Goal: Find contact information: Find contact information

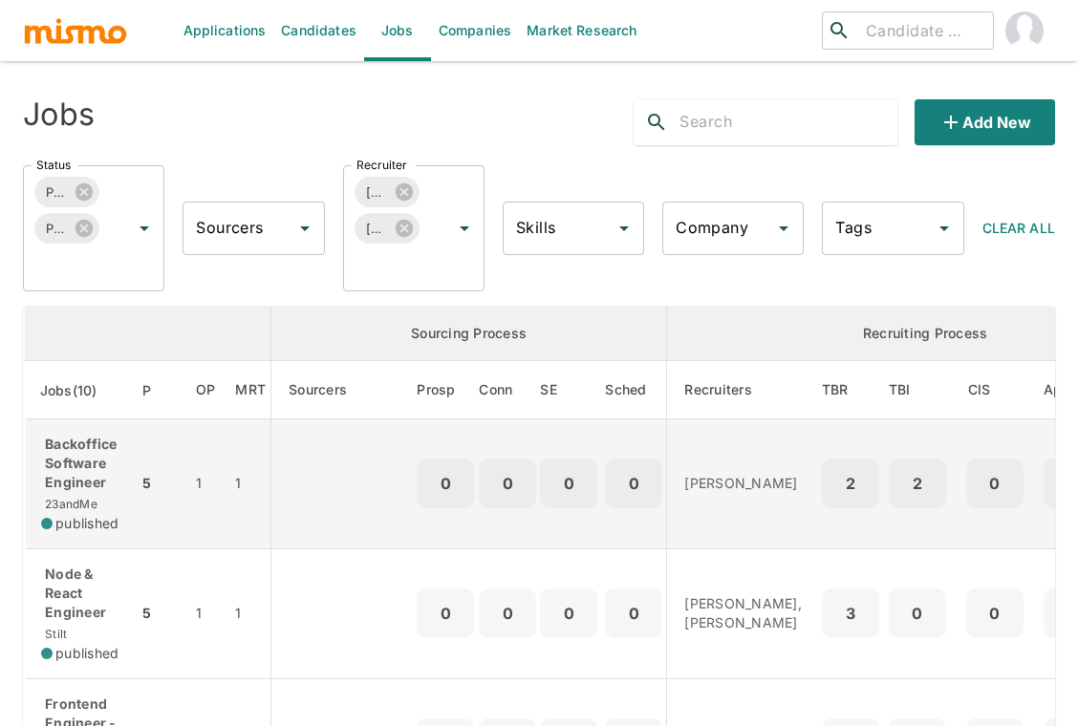
scroll to position [297, 0]
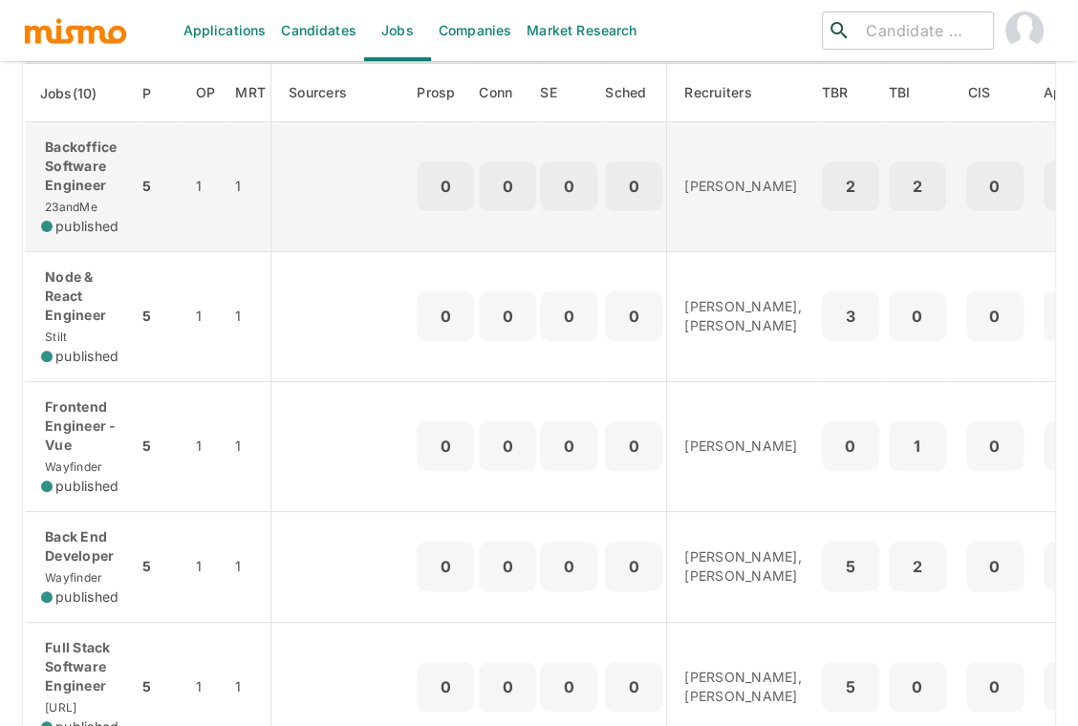
click at [132, 162] on td "Backoffice Software Engineer 23andMe published" at bounding box center [81, 187] width 113 height 130
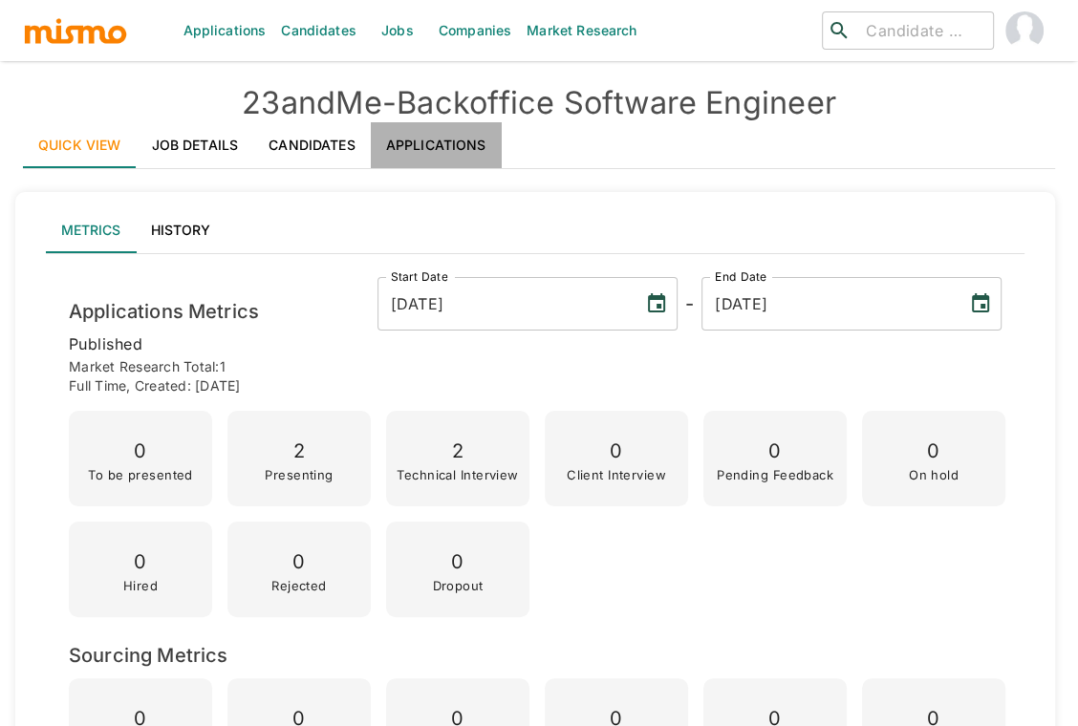
click at [448, 144] on link "Applications" at bounding box center [436, 145] width 131 height 46
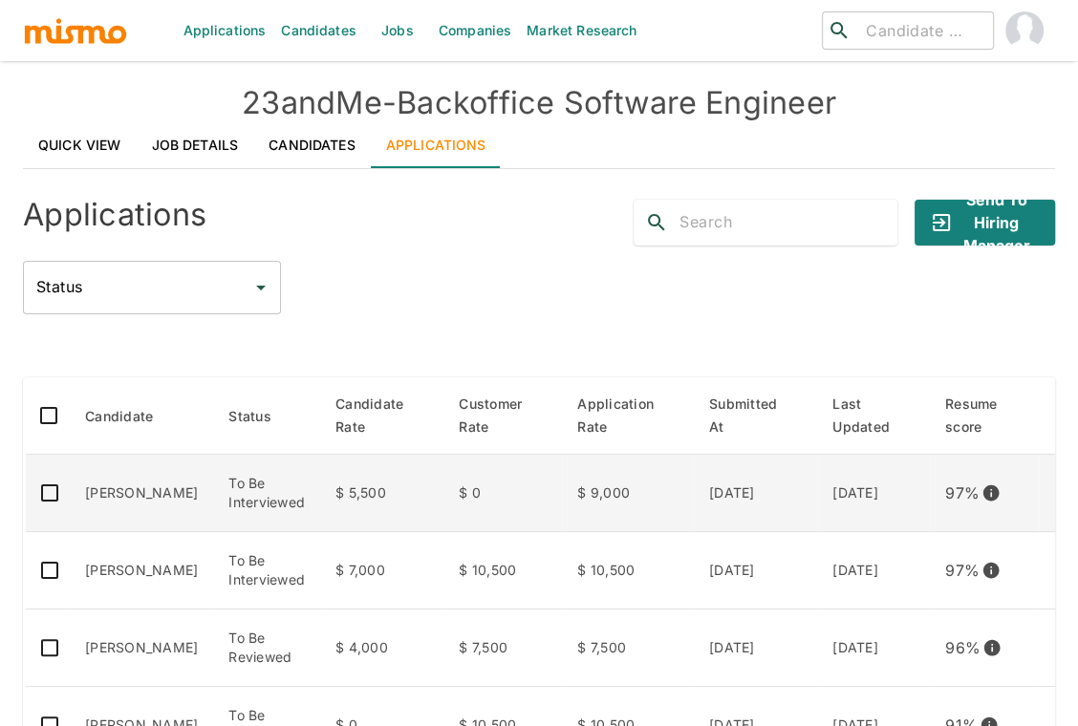
click at [181, 484] on td "William Bolívar" at bounding box center [141, 493] width 143 height 77
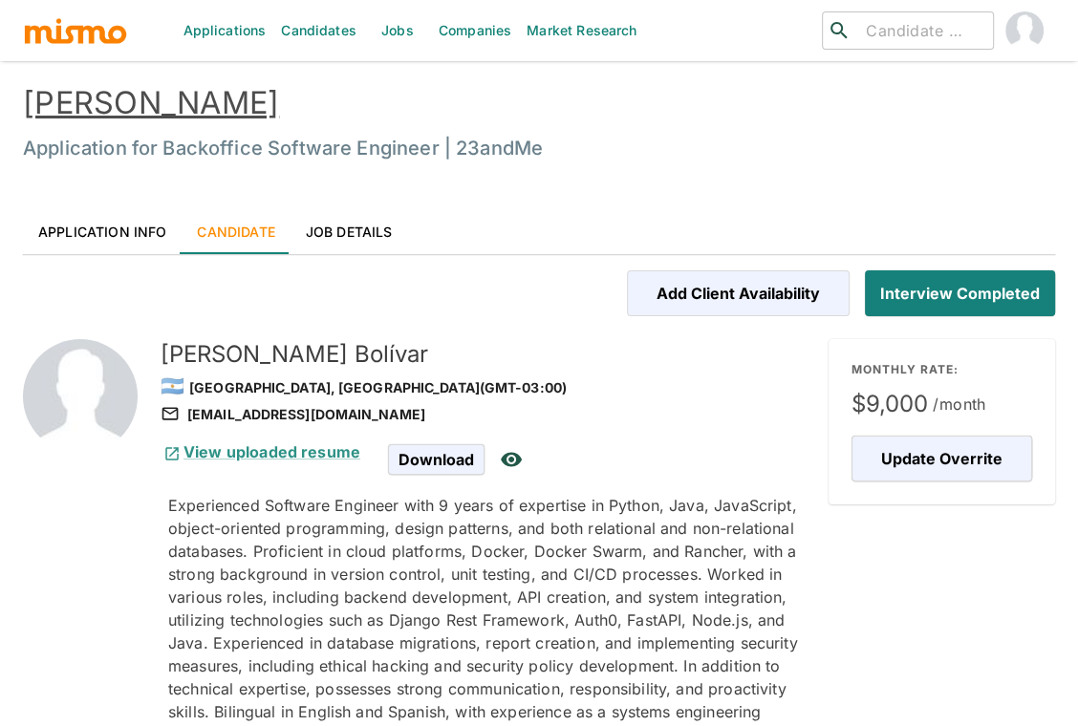
drag, startPoint x: 424, startPoint y: 404, endPoint x: 416, endPoint y: 415, distance: 13.6
click at [416, 415] on div "williambolivarsanchez@gmail.com" at bounding box center [487, 414] width 653 height 23
copy div "williambolivarsanchez@gmail.com"
